Goal: Information Seeking & Learning: Compare options

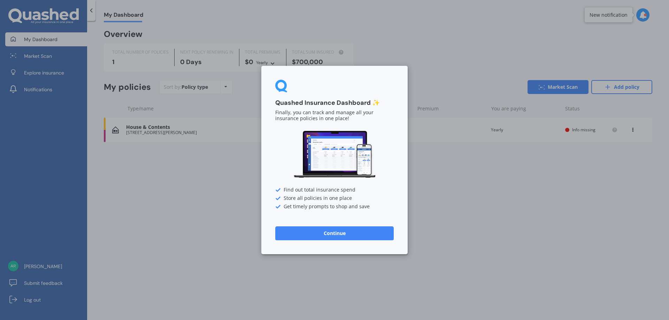
click at [332, 235] on button "Continue" at bounding box center [334, 234] width 118 height 14
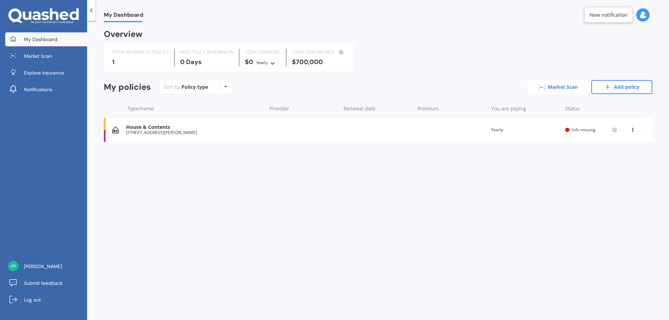
click at [552, 85] on link "Market Scan" at bounding box center [558, 87] width 61 height 14
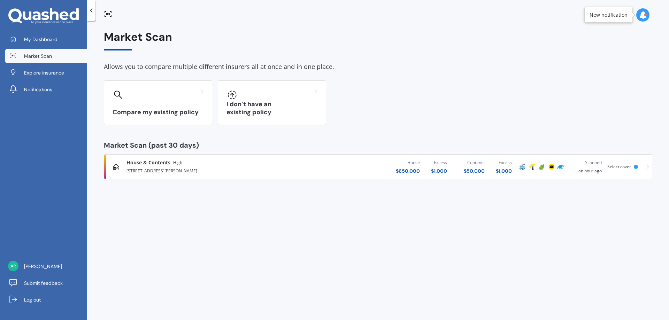
click at [170, 168] on div "[STREET_ADDRESS][PERSON_NAME]" at bounding box center [221, 170] width 189 height 8
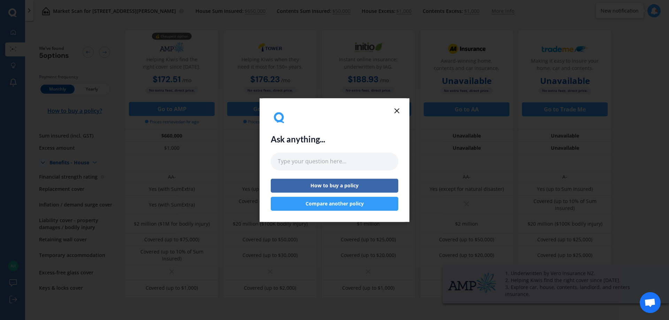
click at [399, 109] on icon at bounding box center [397, 111] width 8 height 8
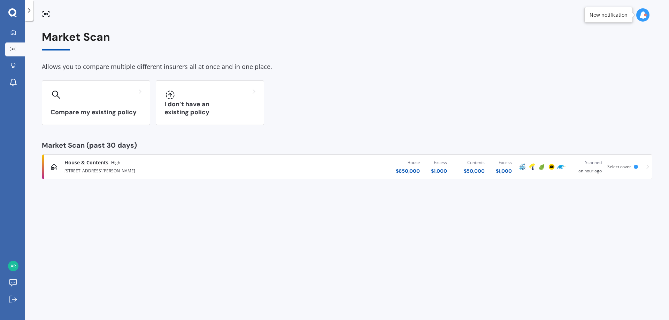
click at [606, 15] on div "New notification" at bounding box center [609, 15] width 38 height 7
click at [637, 166] on div at bounding box center [636, 167] width 4 height 4
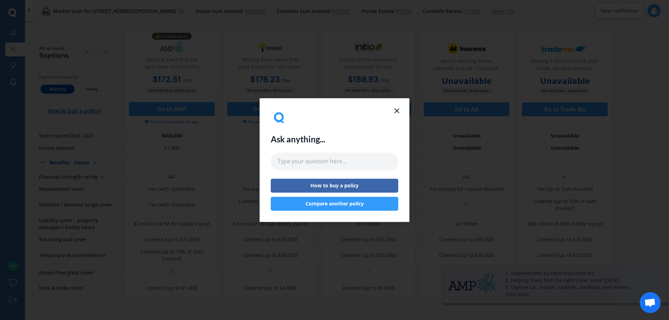
click at [395, 112] on line at bounding box center [397, 111] width 4 height 4
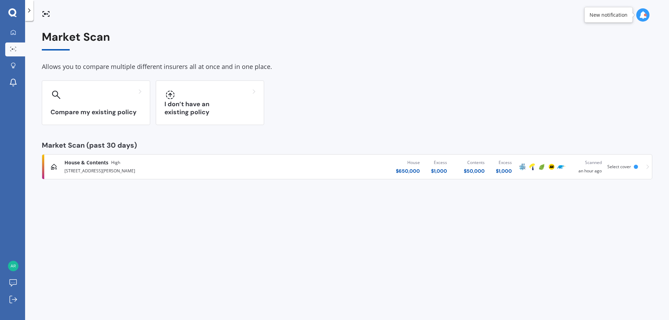
click at [646, 167] on icon at bounding box center [647, 166] width 3 height 5
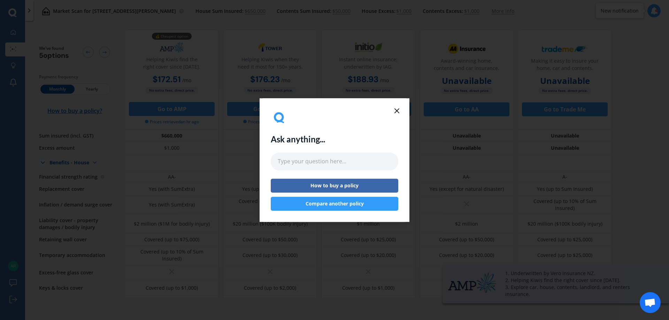
click at [397, 108] on icon at bounding box center [397, 111] width 8 height 8
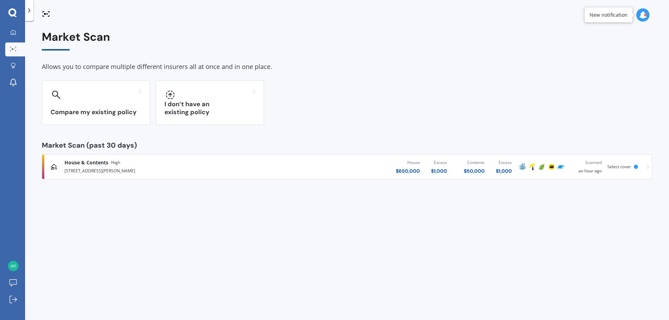
drag, startPoint x: 151, startPoint y: 171, endPoint x: 69, endPoint y: 217, distance: 93.6
click at [69, 217] on div "Market Scan Allows you to compare multiple different insurers all at once and i…" at bounding box center [347, 171] width 644 height 299
click at [14, 31] on icon at bounding box center [13, 33] width 6 height 6
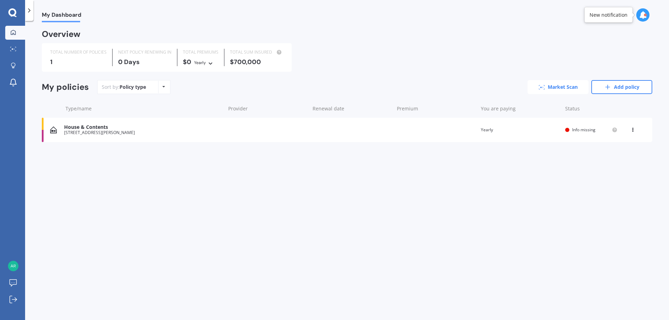
click at [563, 89] on link "Market Scan" at bounding box center [558, 87] width 61 height 14
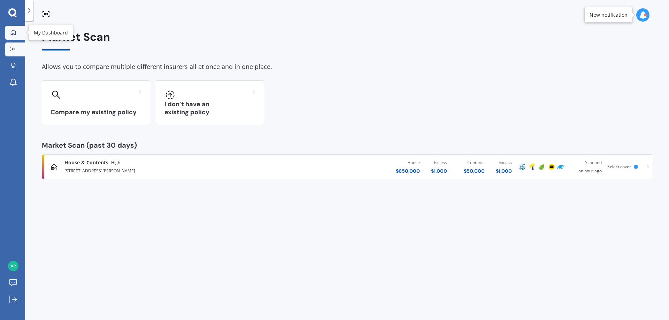
click at [13, 31] on icon at bounding box center [13, 33] width 6 height 6
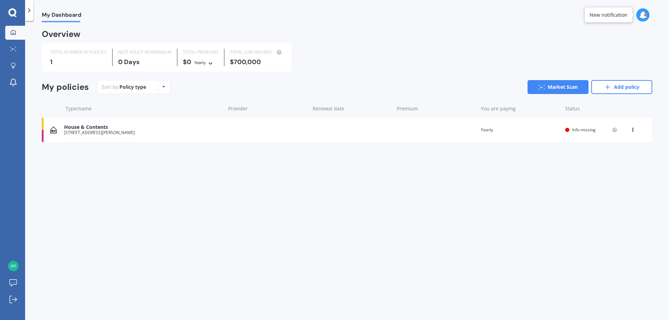
click at [55, 14] on span "My Dashboard" at bounding box center [61, 16] width 39 height 9
click at [632, 130] on icon at bounding box center [632, 129] width 5 height 4
click at [595, 154] on icon at bounding box center [595, 157] width 8 height 8
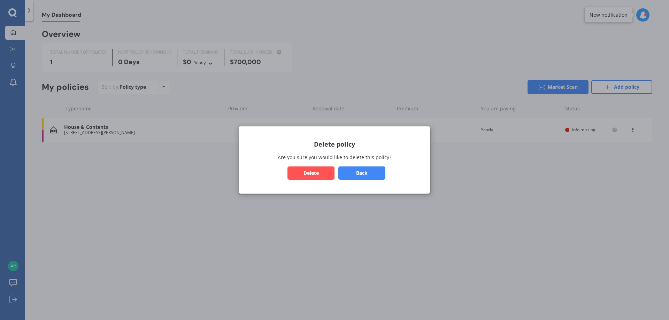
click at [307, 177] on button "Delete" at bounding box center [311, 173] width 47 height 13
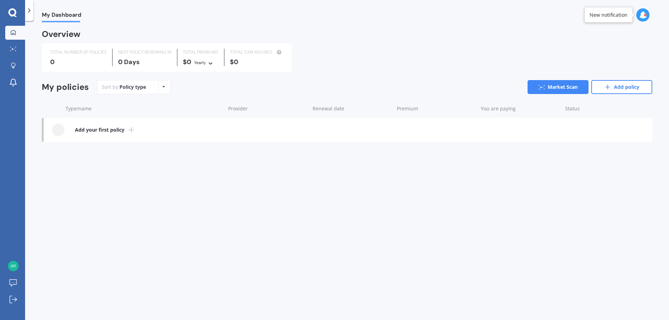
click at [15, 12] on icon at bounding box center [12, 12] width 8 height 8
click at [10, 33] on icon at bounding box center [13, 33] width 6 height 6
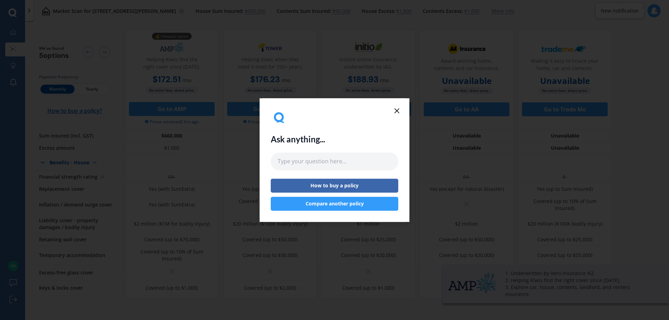
click at [398, 108] on icon at bounding box center [397, 111] width 8 height 8
click at [397, 107] on icon at bounding box center [397, 111] width 8 height 8
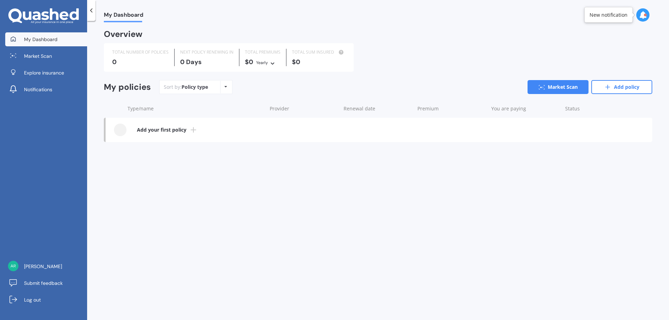
click at [227, 86] on div "Policy type Alphabetical Date added Renewing next" at bounding box center [225, 87] width 11 height 13
click at [214, 113] on span "Alphabetical" at bounding box center [214, 115] width 29 height 7
click at [645, 88] on link "Add policy" at bounding box center [621, 87] width 61 height 14
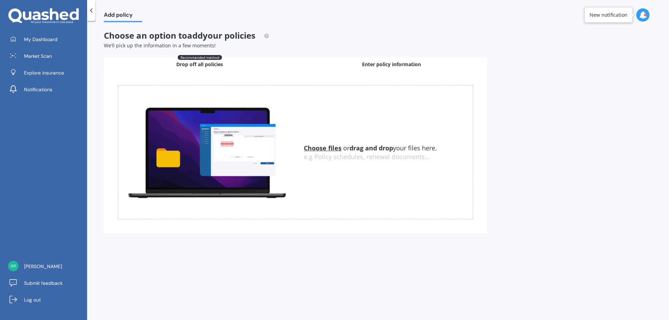
click at [397, 63] on span "Enter policy information" at bounding box center [391, 64] width 59 height 7
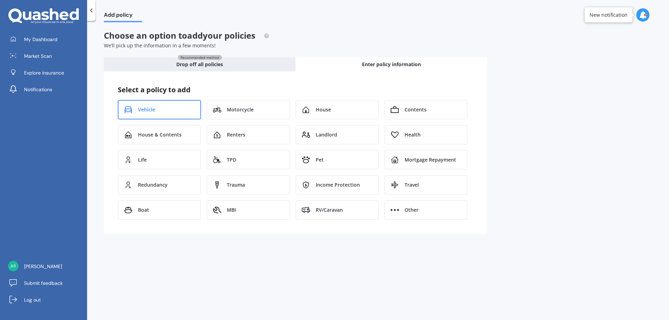
click at [153, 112] on span "Vehicle" at bounding box center [146, 109] width 17 height 7
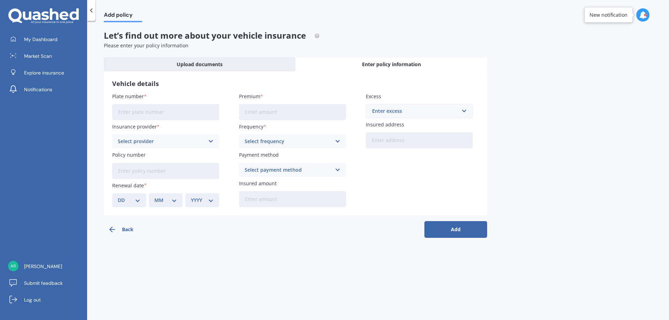
click at [148, 112] on input "Plate number" at bounding box center [165, 112] width 107 height 16
type input "PGW209"
click at [159, 143] on div "Select provider" at bounding box center [161, 142] width 87 height 8
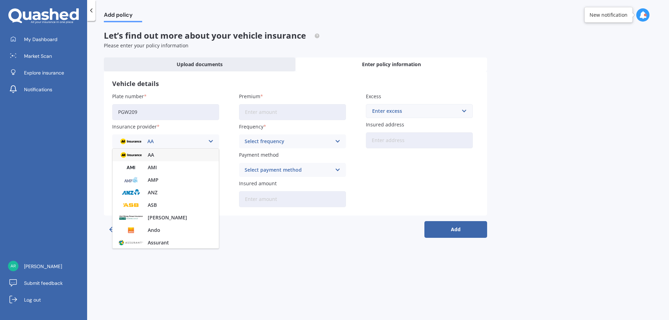
click at [326, 292] on div "Add policy Let’s find out more about your vehicle insurance Please enter your p…" at bounding box center [378, 171] width 582 height 299
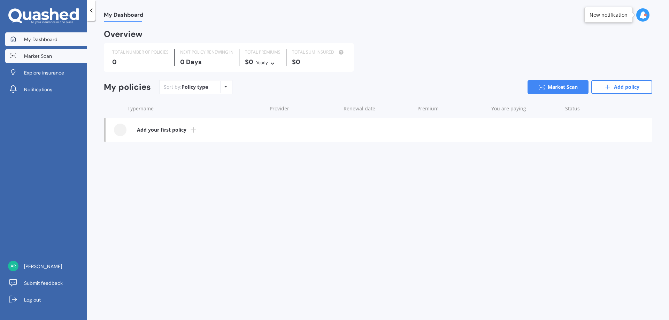
click at [35, 57] on span "Market Scan" at bounding box center [38, 56] width 28 height 7
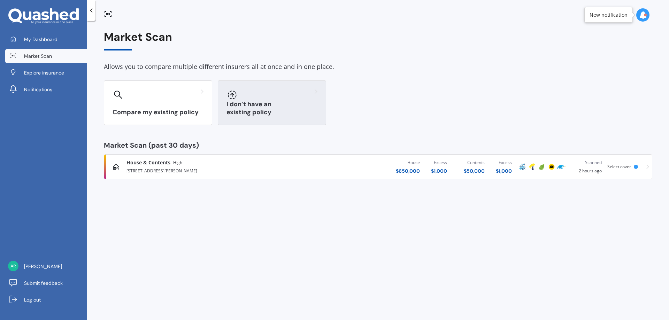
click at [265, 99] on div at bounding box center [272, 94] width 91 height 11
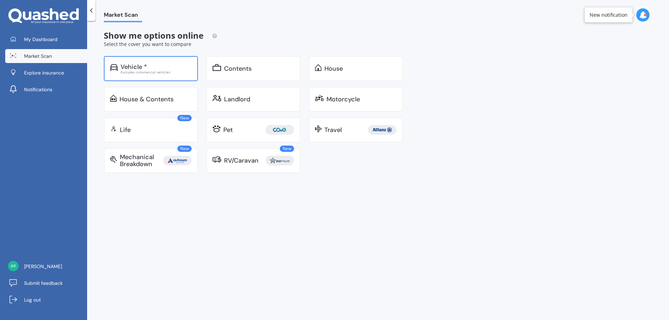
click at [140, 63] on div "Vehicle *" at bounding box center [134, 66] width 26 height 7
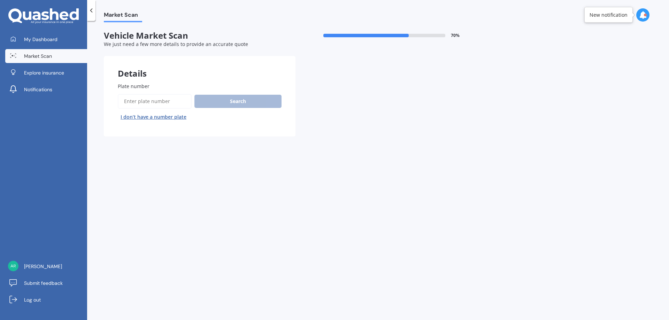
click at [142, 103] on input "Plate number" at bounding box center [155, 101] width 74 height 15
type input "PGW209"
click at [228, 107] on button "Search" at bounding box center [237, 101] width 87 height 13
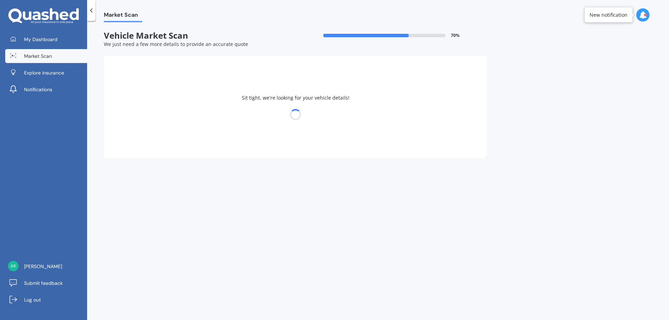
select select "HONDA"
select select "INSIGHT"
select select "16"
select select "05"
select select "1990"
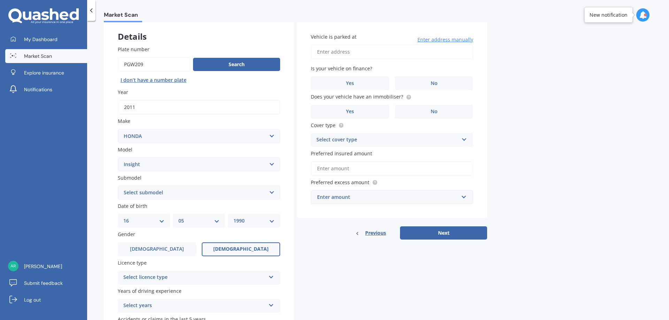
scroll to position [90, 0]
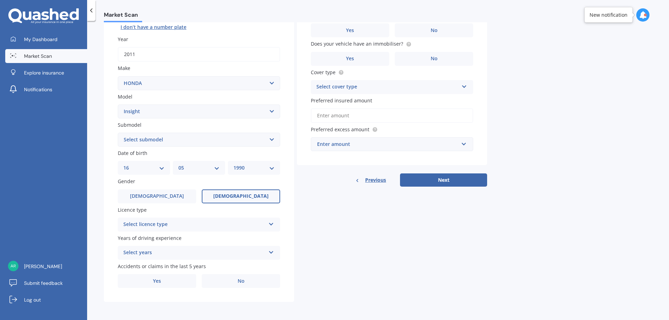
click at [155, 187] on div "Gender [DEMOGRAPHIC_DATA] [DEMOGRAPHIC_DATA]" at bounding box center [199, 190] width 162 height 25
click at [157, 202] on label "[DEMOGRAPHIC_DATA]" at bounding box center [157, 197] width 78 height 14
click at [0, 0] on input "[DEMOGRAPHIC_DATA]" at bounding box center [0, 0] width 0 height 0
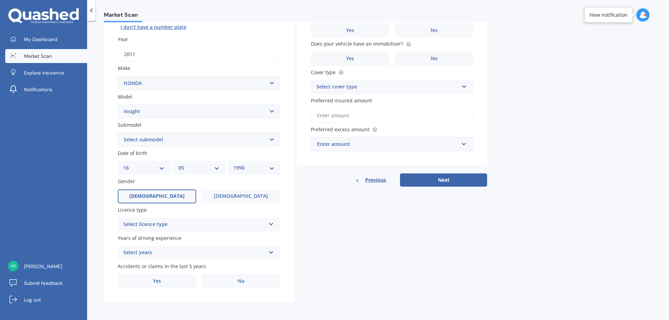
click at [207, 225] on div "Select licence type" at bounding box center [194, 225] width 142 height 8
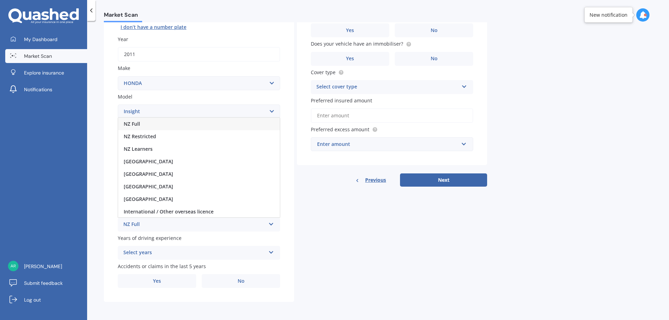
click at [147, 123] on div "NZ Full" at bounding box center [199, 124] width 162 height 13
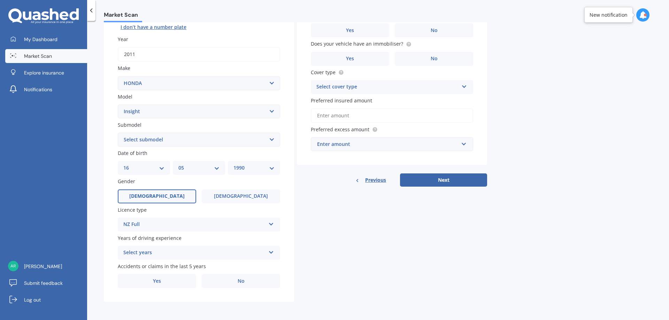
click at [132, 252] on div "Select years" at bounding box center [194, 253] width 142 height 8
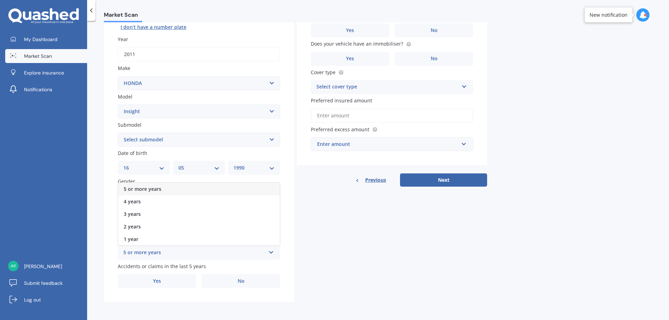
click at [154, 190] on span "5 or more years" at bounding box center [143, 189] width 38 height 7
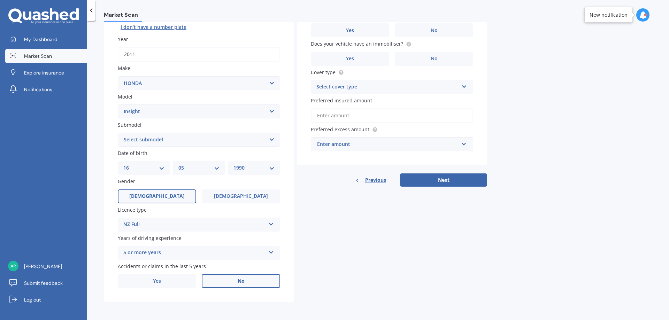
click at [249, 282] on label "No" at bounding box center [241, 281] width 78 height 14
click at [0, 0] on input "No" at bounding box center [0, 0] width 0 height 0
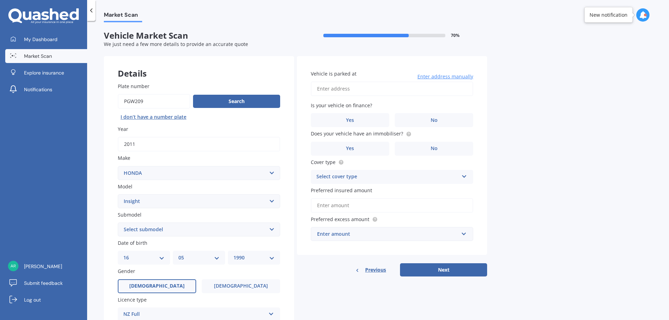
click at [444, 77] on span "Enter address manually" at bounding box center [446, 76] width 56 height 7
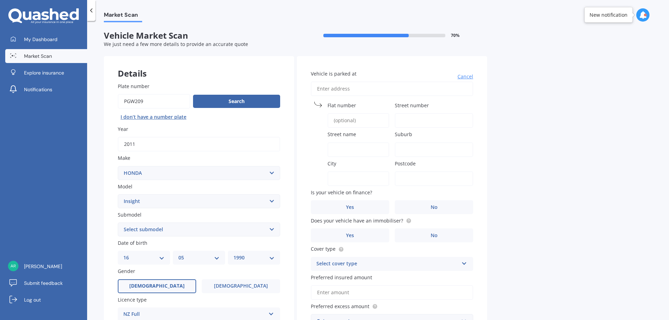
click at [337, 123] on input "Flat number" at bounding box center [359, 120] width 62 height 15
click at [404, 120] on input "Street number" at bounding box center [434, 120] width 78 height 15
click at [343, 147] on input "Street name" at bounding box center [359, 150] width 62 height 15
click at [351, 121] on input "1/24" at bounding box center [359, 120] width 62 height 15
type input "1"
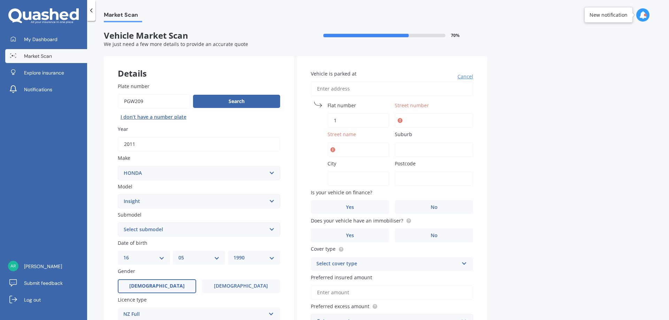
click at [406, 120] on input "Street number" at bounding box center [434, 120] width 78 height 15
type input "24"
click at [344, 147] on input "Street name" at bounding box center [359, 150] width 62 height 15
type input "Lumino Terrace"
click at [408, 152] on input "Suburb" at bounding box center [434, 150] width 78 height 15
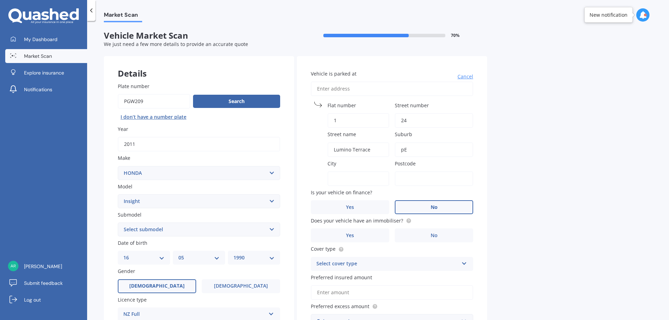
type input "p"
type input "Peacock"
click at [337, 182] on input "City" at bounding box center [359, 178] width 62 height 15
type input "[PERSON_NAME]"
type input "[STREET_ADDRESS]"
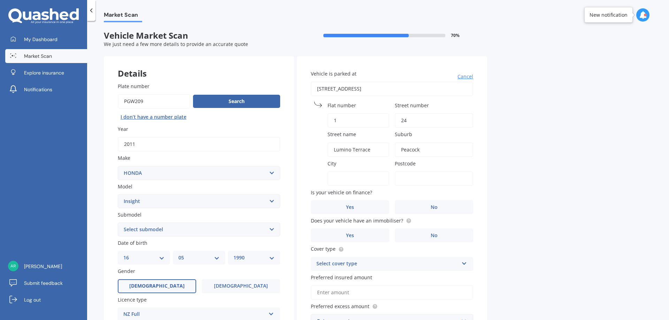
type input "3204"
click at [354, 119] on input "Flat number" at bounding box center [359, 120] width 62 height 15
type input "1"
click at [405, 117] on input "Street number" at bounding box center [434, 120] width 78 height 15
type input "24"
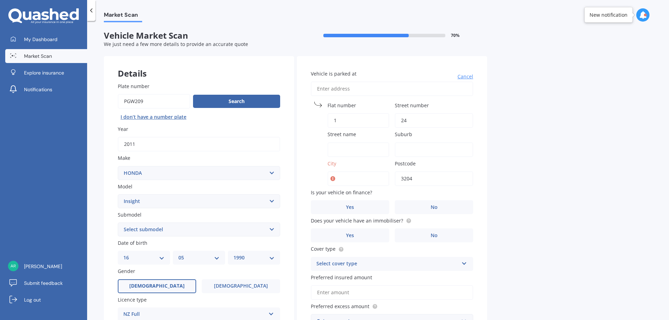
click at [346, 147] on input "Street name" at bounding box center [359, 150] width 62 height 15
type input "Lumino Terrace"
click at [406, 154] on input "Suburb" at bounding box center [434, 150] width 78 height 15
type input "Peacock"
click at [349, 178] on input "City" at bounding box center [359, 178] width 62 height 15
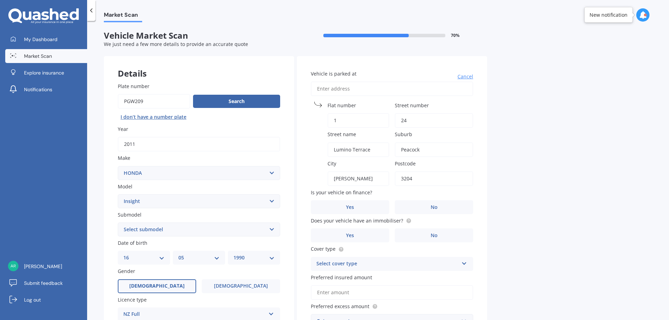
type input "[PERSON_NAME]"
click at [568, 205] on div "Market Scan Vehicle Market Scan 70 % We just need a few more details to provide…" at bounding box center [378, 171] width 582 height 299
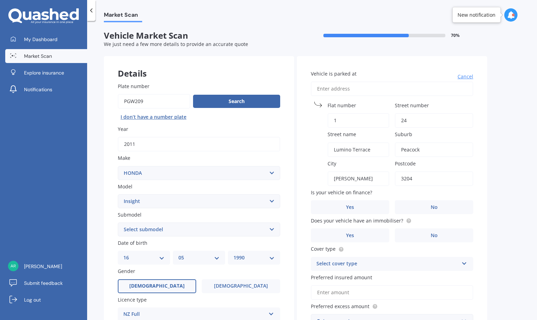
click at [421, 181] on input "3204" at bounding box center [434, 178] width 78 height 15
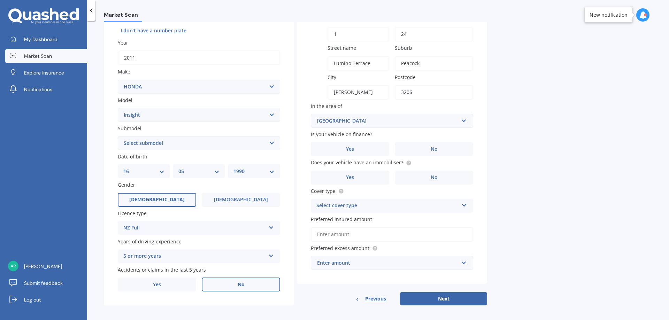
scroll to position [90, 0]
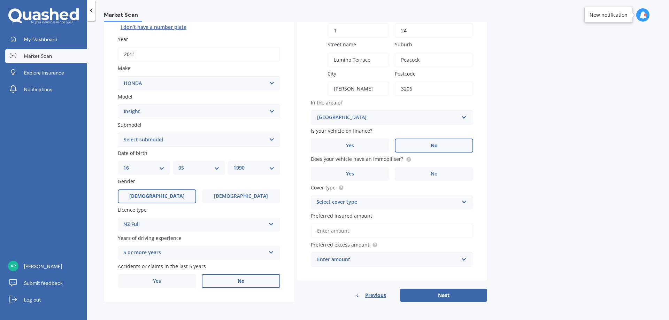
type input "3206"
click at [436, 148] on span "No" at bounding box center [434, 146] width 7 height 6
click at [0, 0] on input "No" at bounding box center [0, 0] width 0 height 0
click at [444, 173] on label "No" at bounding box center [434, 174] width 78 height 14
click at [0, 0] on input "No" at bounding box center [0, 0] width 0 height 0
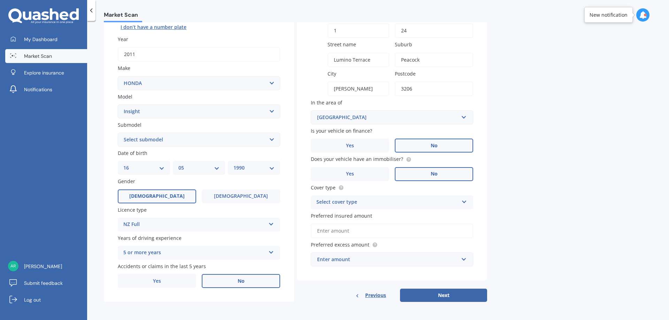
click at [341, 203] on div "Select cover type" at bounding box center [387, 202] width 142 height 8
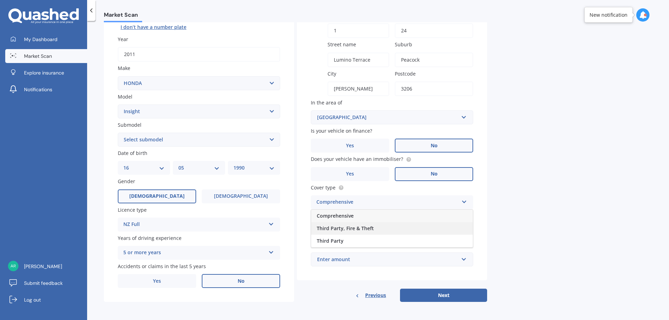
click at [338, 229] on span "Third Party, Fire & Theft" at bounding box center [345, 228] width 57 height 7
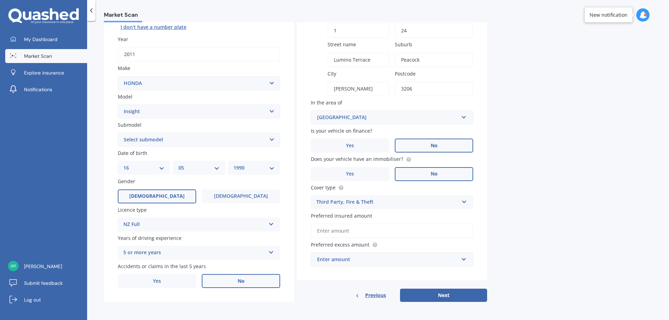
click at [338, 232] on input "Preferred insured amount" at bounding box center [392, 231] width 162 height 15
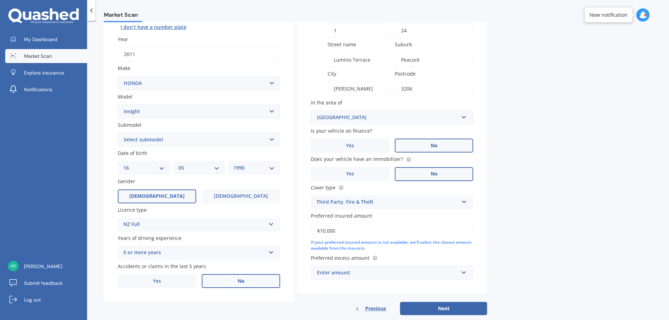
type input "$10,000"
click at [331, 271] on div "Enter amount" at bounding box center [387, 273] width 141 height 8
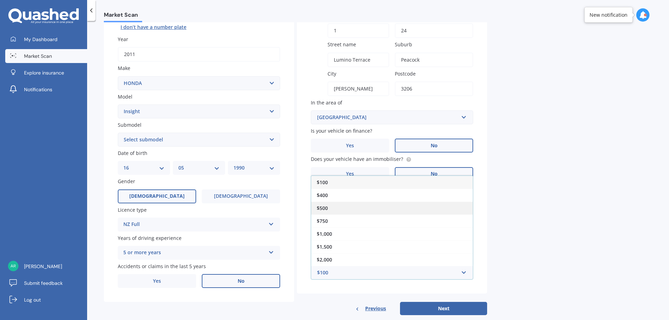
click at [330, 208] on div "$500" at bounding box center [392, 208] width 162 height 13
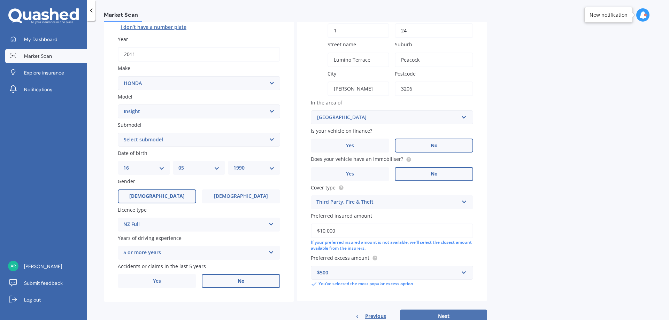
scroll to position [111, 0]
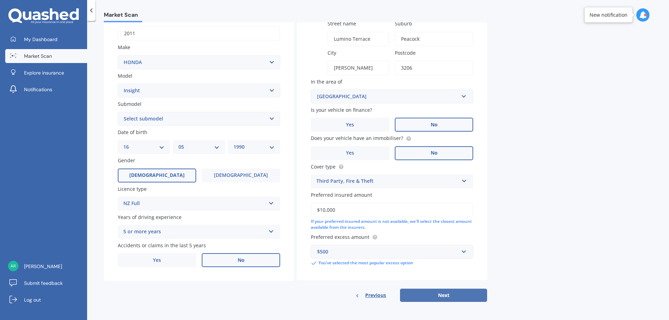
click at [443, 298] on button "Next" at bounding box center [443, 295] width 87 height 13
click at [181, 116] on select "Select submodel Hybrid" at bounding box center [199, 119] width 162 height 14
select select "HYBRID"
click at [118, 112] on select "Select submodel Hybrid" at bounding box center [199, 119] width 162 height 14
click at [429, 298] on button "Next" at bounding box center [443, 295] width 87 height 13
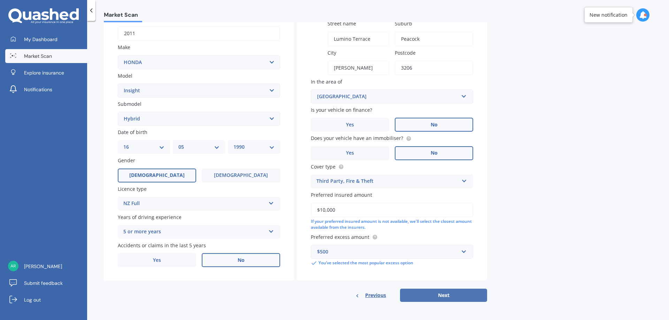
select select "16"
select select "05"
select select "1990"
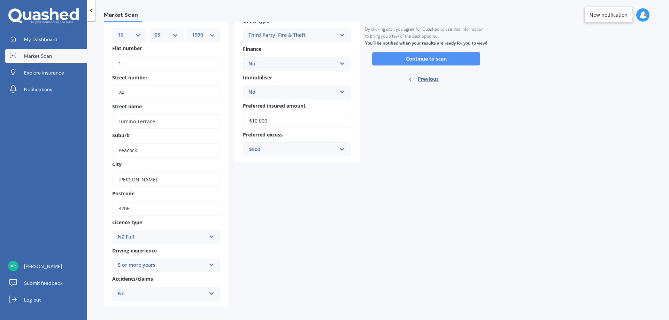
scroll to position [78, 0]
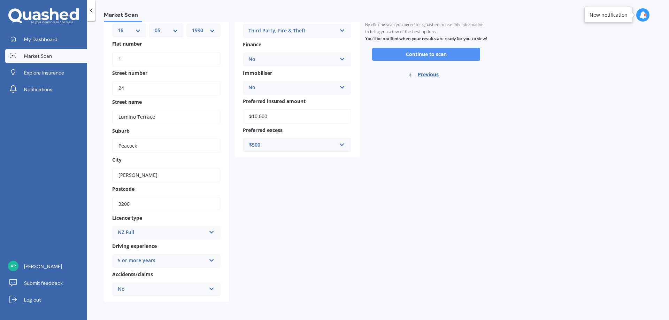
click at [430, 61] on button "Continue to scan" at bounding box center [426, 54] width 108 height 13
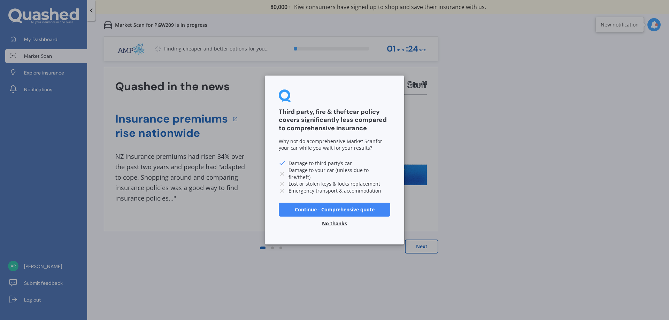
click at [336, 224] on button "No thanks" at bounding box center [334, 224] width 33 height 14
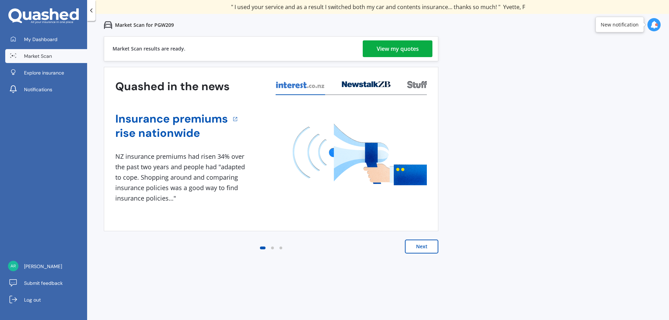
click at [402, 48] on div "View my quotes" at bounding box center [398, 48] width 42 height 17
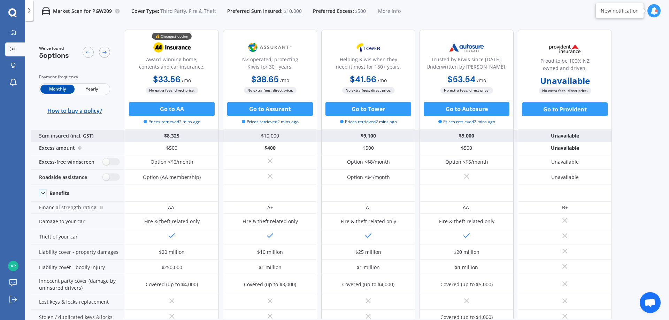
click at [370, 135] on div "$9,100" at bounding box center [368, 136] width 94 height 12
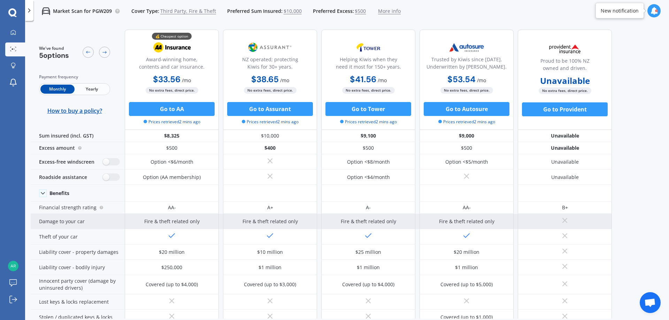
click at [398, 220] on div "Fire & theft related only" at bounding box center [368, 221] width 94 height 15
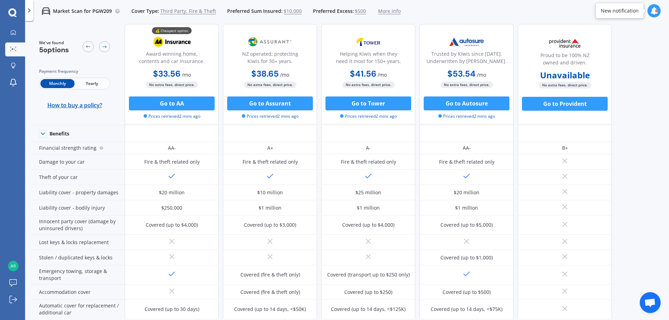
scroll to position [70, 0]
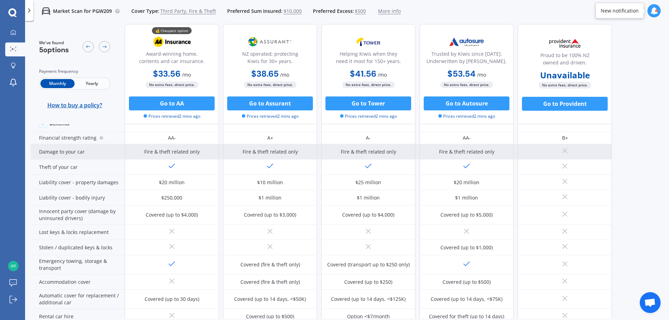
click at [78, 152] on div "Damage to your car" at bounding box center [78, 151] width 94 height 15
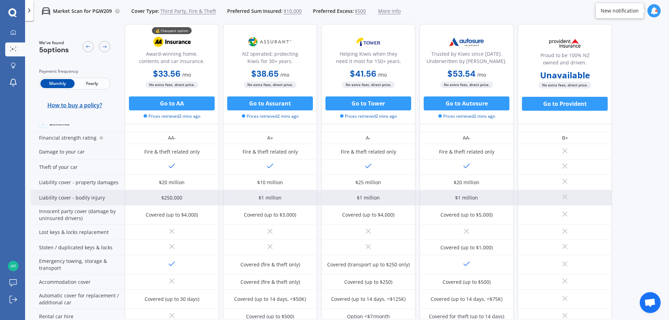
click at [75, 199] on div "Liability cover - bodily injury" at bounding box center [78, 197] width 94 height 15
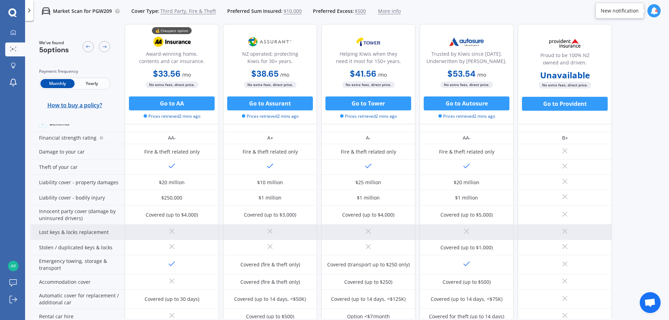
click at [83, 229] on div "Lost keys & locks replacement" at bounding box center [78, 232] width 94 height 15
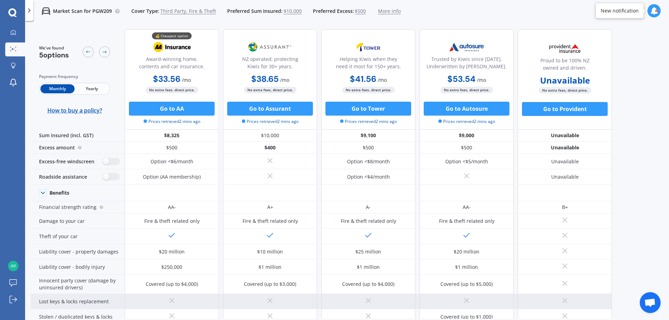
scroll to position [0, 0]
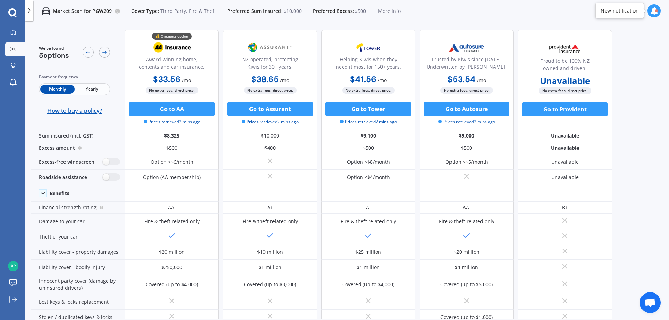
click at [90, 90] on span "Yearly" at bounding box center [92, 89] width 34 height 9
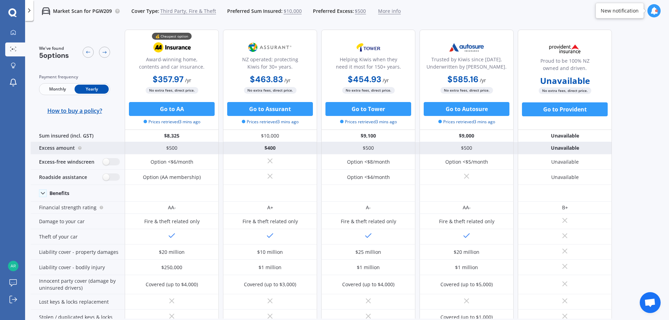
click at [375, 151] on div "$500" at bounding box center [368, 148] width 94 height 12
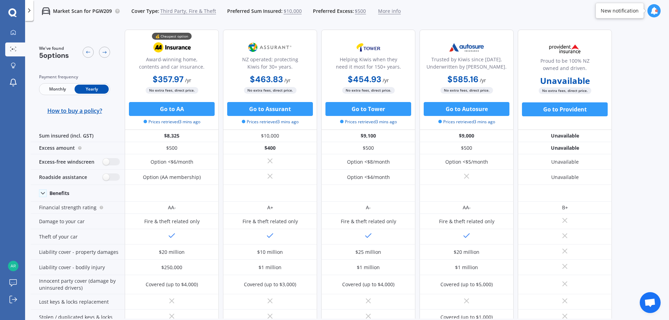
click at [61, 89] on span "Monthly" at bounding box center [57, 89] width 34 height 9
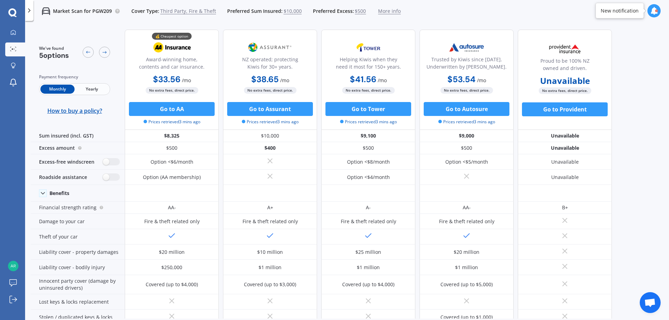
click at [377, 124] on span "Prices retrieved 3 mins ago" at bounding box center [368, 122] width 57 height 6
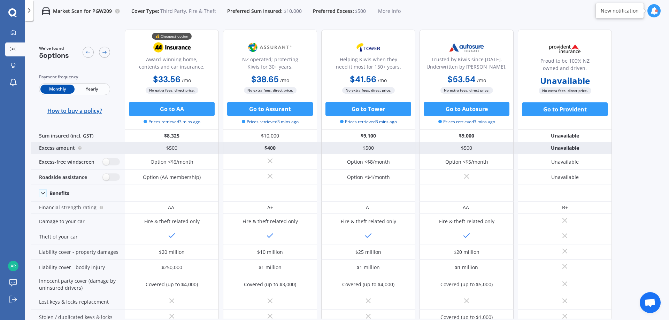
click at [275, 146] on div "$400" at bounding box center [270, 148] width 94 height 12
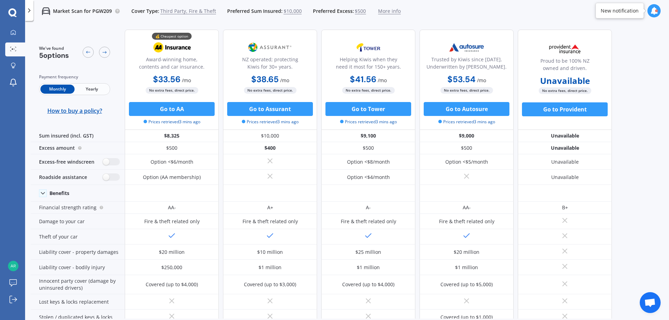
click at [96, 89] on span "Yearly" at bounding box center [92, 89] width 34 height 9
click at [47, 85] on span "Monthly" at bounding box center [57, 89] width 34 height 9
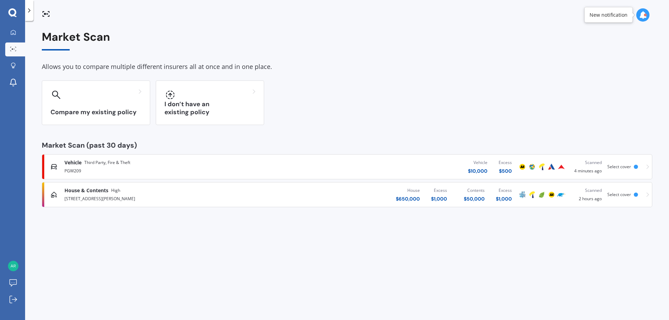
click at [480, 168] on div "$ 10,000" at bounding box center [478, 171] width 20 height 7
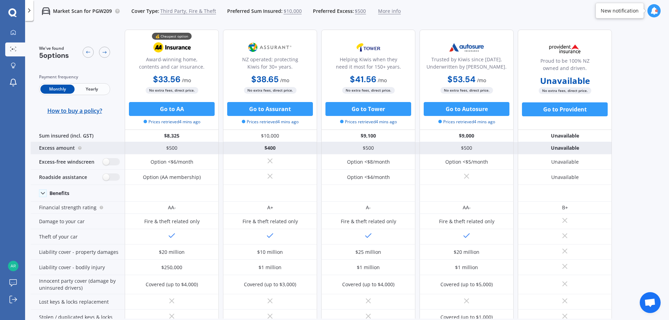
click at [368, 148] on div "$500" at bounding box center [368, 148] width 94 height 12
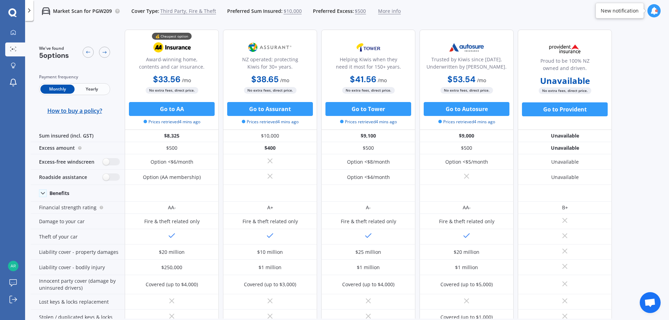
click at [97, 90] on span "Yearly" at bounding box center [92, 89] width 34 height 9
click at [60, 89] on span "Monthly" at bounding box center [57, 89] width 34 height 9
click at [92, 86] on span "Yearly" at bounding box center [92, 89] width 34 height 9
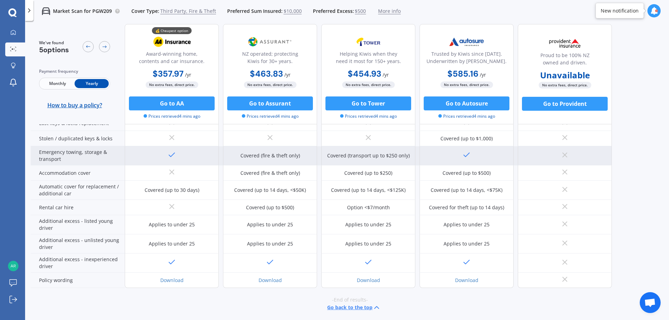
scroll to position [180, 0]
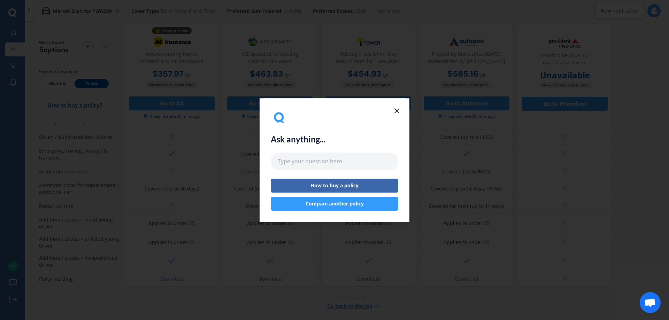
click at [342, 203] on button "Compare another policy" at bounding box center [335, 204] width 128 height 14
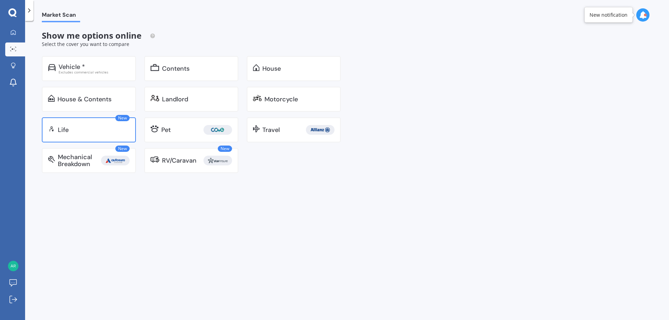
click at [77, 123] on div "New Life" at bounding box center [89, 129] width 94 height 25
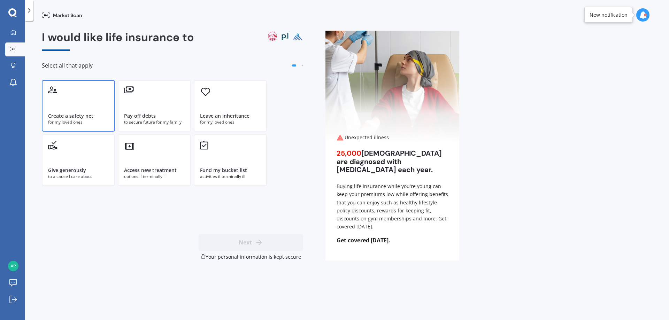
click at [74, 114] on div "Create a safety net" at bounding box center [70, 116] width 45 height 7
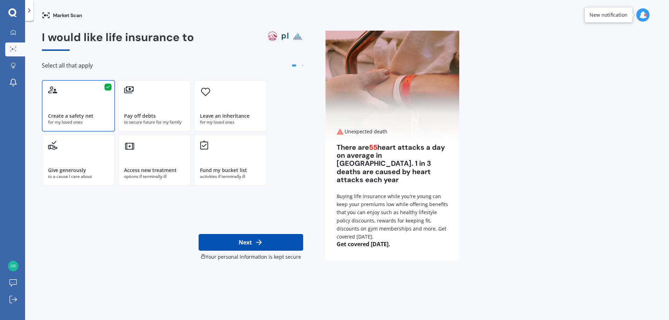
click at [263, 243] on icon at bounding box center [259, 242] width 8 height 8
select select "16"
select select "05"
select select "1990"
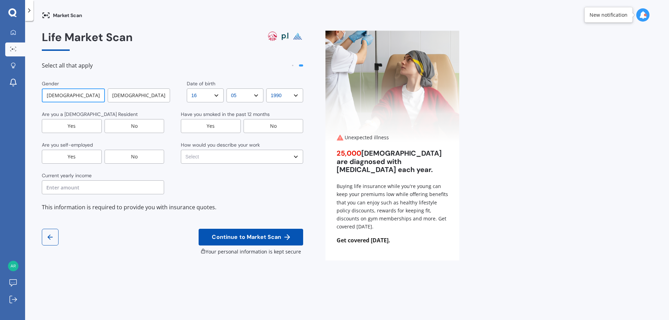
click at [133, 95] on div "[DEMOGRAPHIC_DATA]" at bounding box center [139, 96] width 62 height 14
click at [79, 125] on div "Yes" at bounding box center [72, 126] width 60 height 14
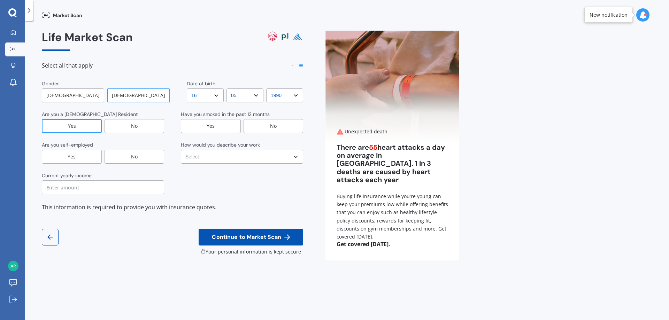
click at [120, 155] on div "No" at bounding box center [135, 157] width 60 height 14
click at [69, 188] on input "text" at bounding box center [103, 188] width 122 height 14
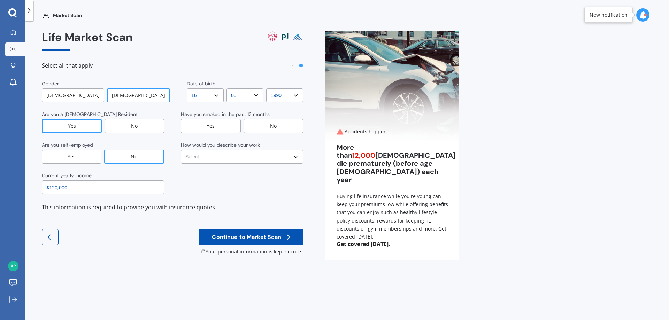
type input "$120,000"
click at [271, 127] on div "No" at bounding box center [274, 126] width 60 height 14
click at [209, 153] on select "Select No manual work e.g. lawyer, consultant, engineer Light manual work [PERS…" at bounding box center [242, 157] width 122 height 14
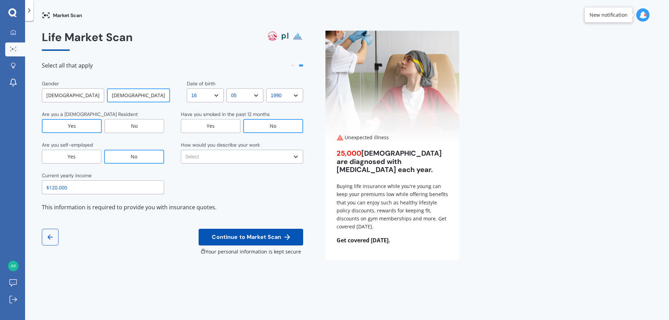
select select "Light manual work e.g. plumber, nurse, hairdresser"
click at [181, 150] on select "Select No manual work e.g. lawyer, consultant, engineer Light manual work [PERS…" at bounding box center [242, 157] width 122 height 14
click at [259, 237] on span "Continue to Market Scan" at bounding box center [247, 237] width 72 height 7
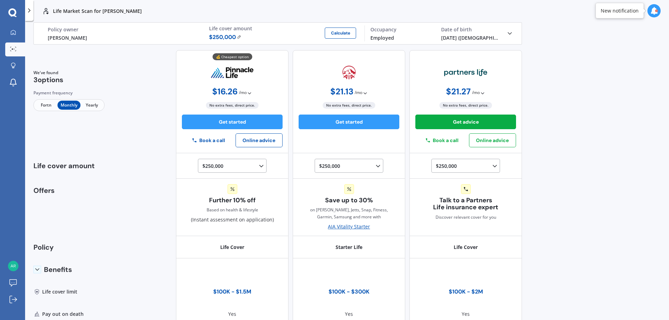
click at [98, 106] on span "Yearly" at bounding box center [92, 105] width 23 height 9
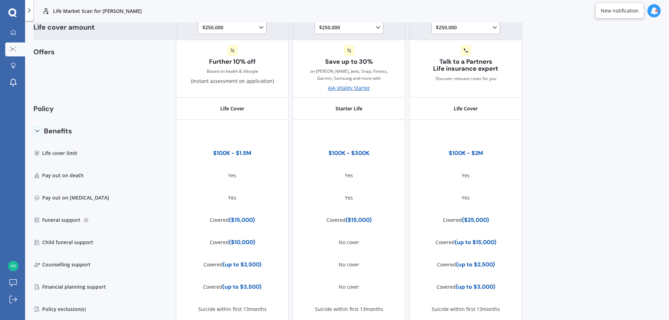
scroll to position [139, 0]
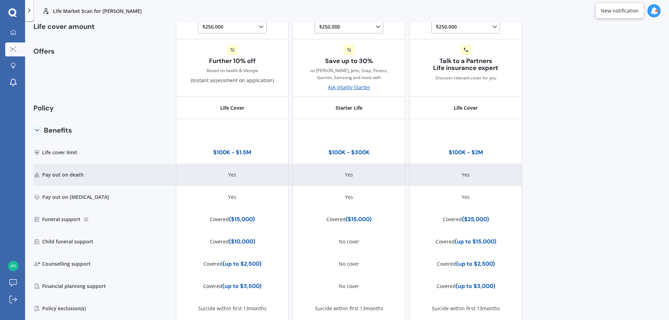
click at [77, 175] on div "Pay out on death" at bounding box center [71, 175] width 76 height 22
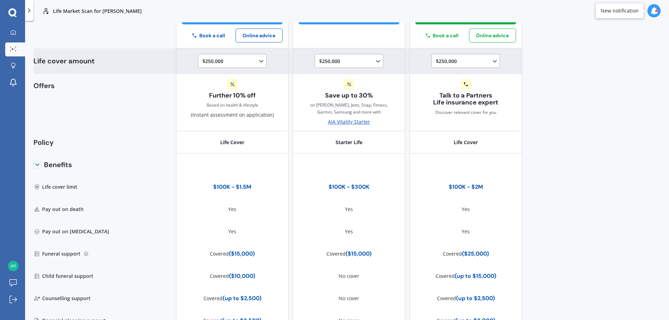
scroll to position [0, 0]
